Goal: Task Accomplishment & Management: Use online tool/utility

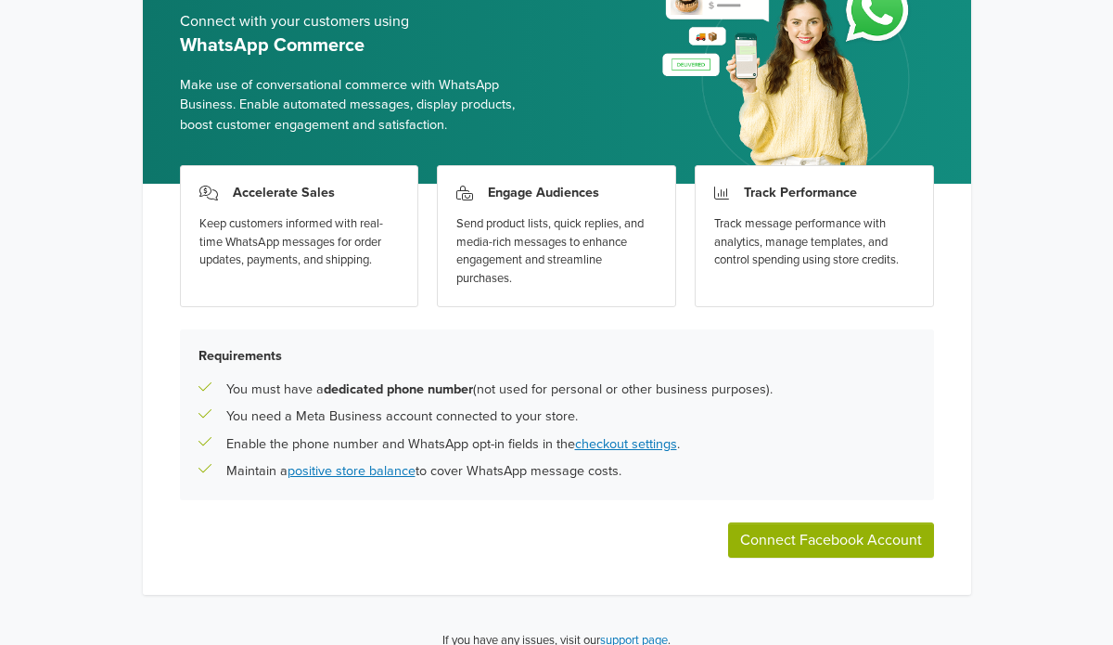
scroll to position [143, 0]
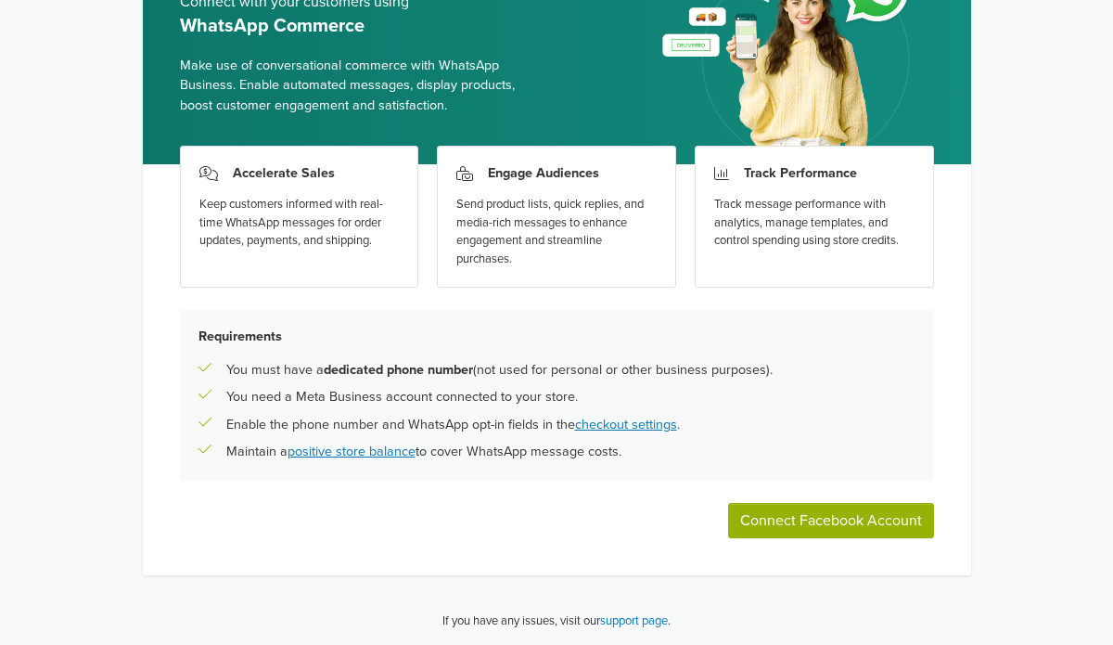
drag, startPoint x: 699, startPoint y: 455, endPoint x: 171, endPoint y: 323, distance: 544.0
click at [171, 323] on div "Accelerate Sales Keep customers informed with real-time WhatsApp messages for o…" at bounding box center [557, 369] width 828 height 411
copy div "Requirements You must have a dedicated phone number (not used for personal or o…"
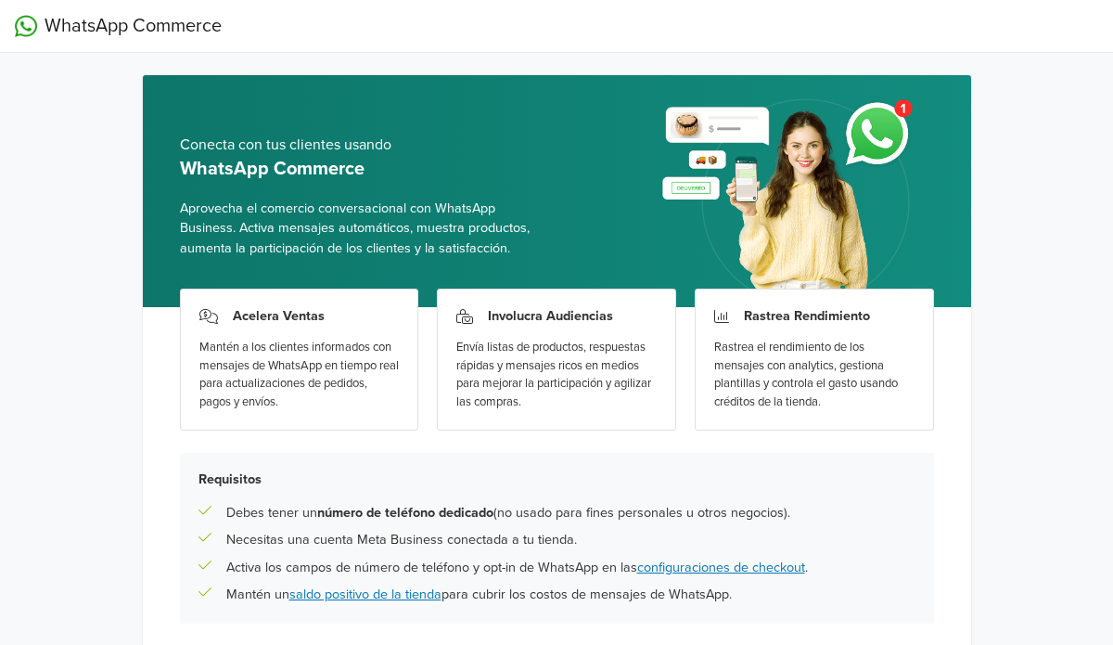
scroll to position [143, 0]
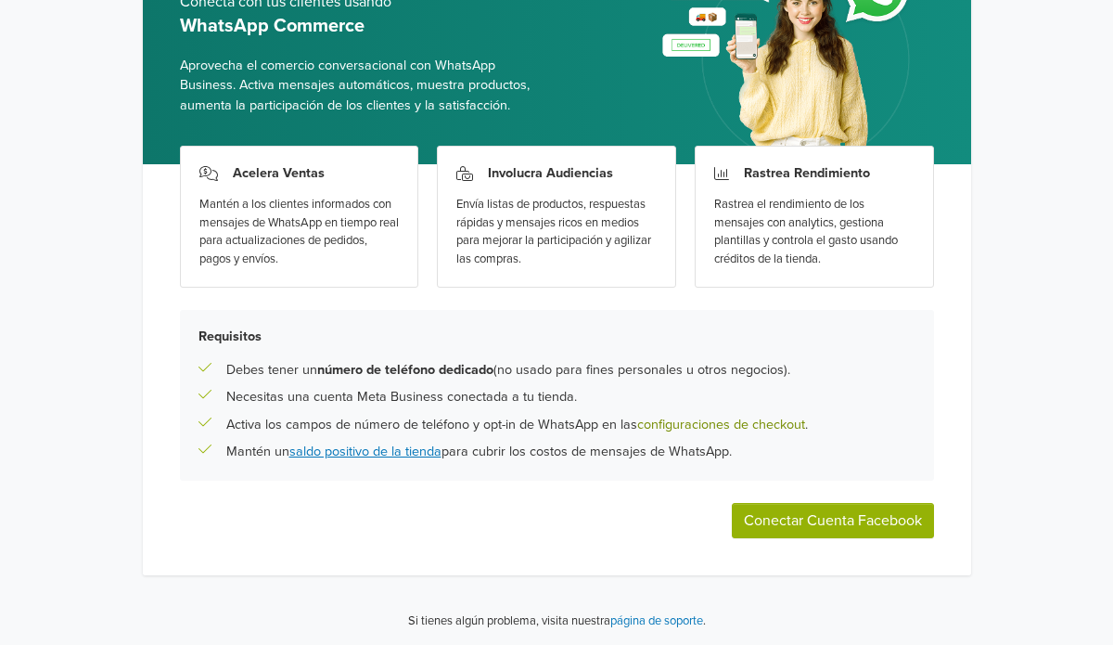
click at [682, 424] on link "configuraciones de checkout" at bounding box center [721, 425] width 168 height 16
click at [395, 443] on p "Mantén un saldo positivo de la tienda para cubrir los costos de mensajes de Wha…" at bounding box center [479, 452] width 506 height 20
click at [394, 457] on link "saldo positivo de la tienda" at bounding box center [365, 451] width 152 height 16
click at [759, 516] on button "Conectar Cuenta Facebook" at bounding box center [833, 520] width 202 height 35
